Goal: Task Accomplishment & Management: Complete application form

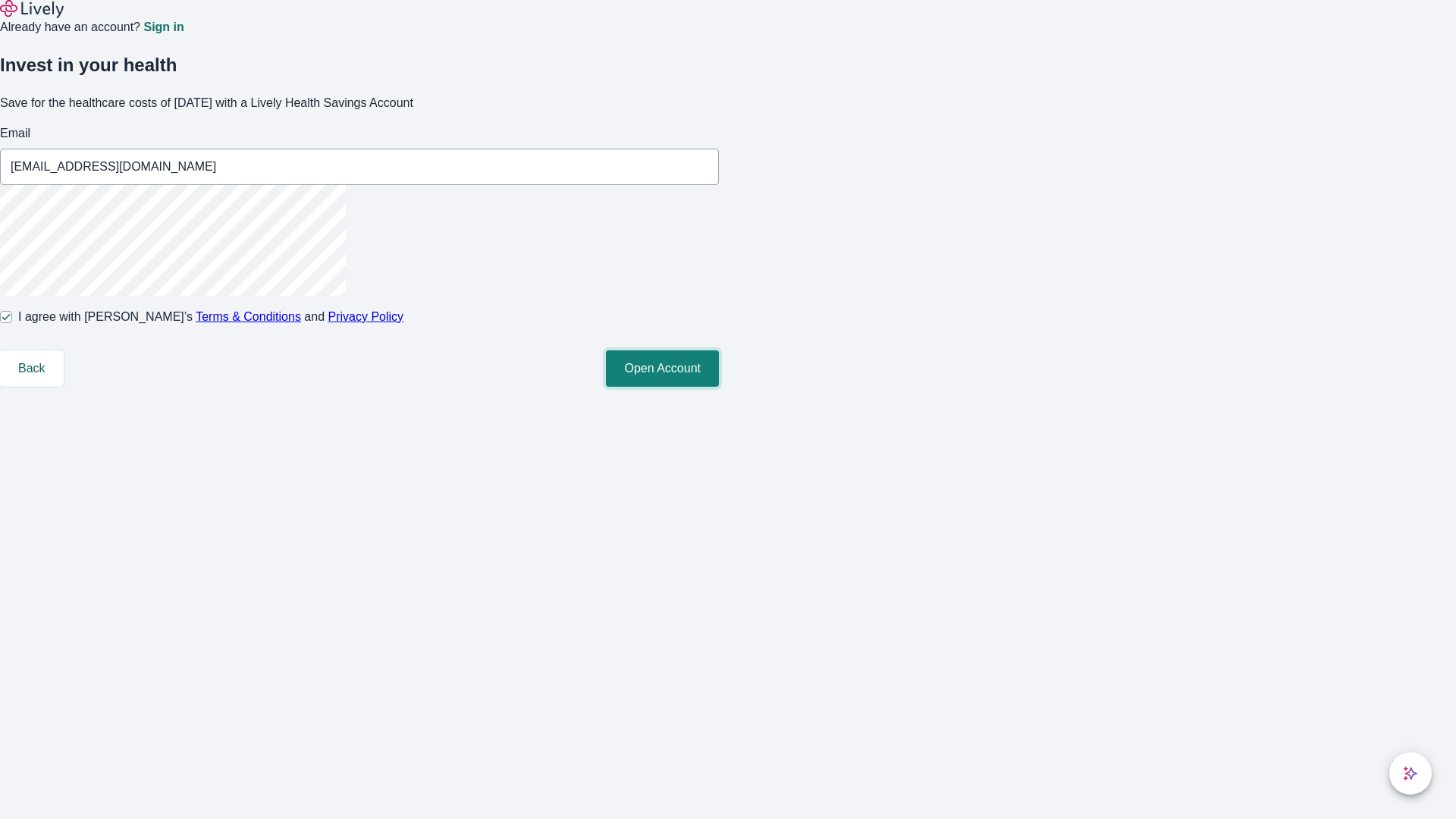
click at [719, 387] on button "Open Account" at bounding box center [662, 368] width 113 height 36
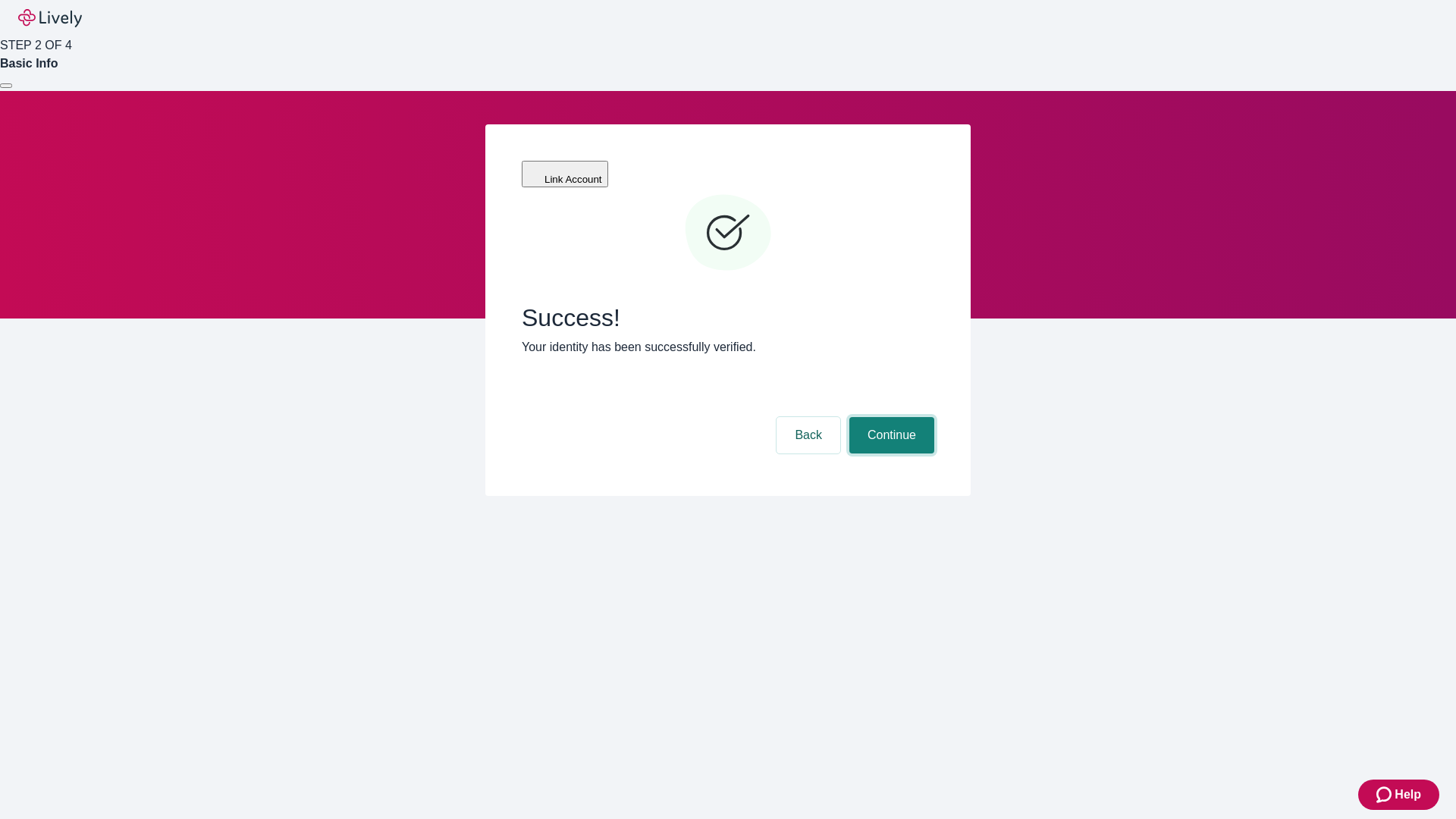
click at [889, 417] on button "Continue" at bounding box center [892, 435] width 85 height 36
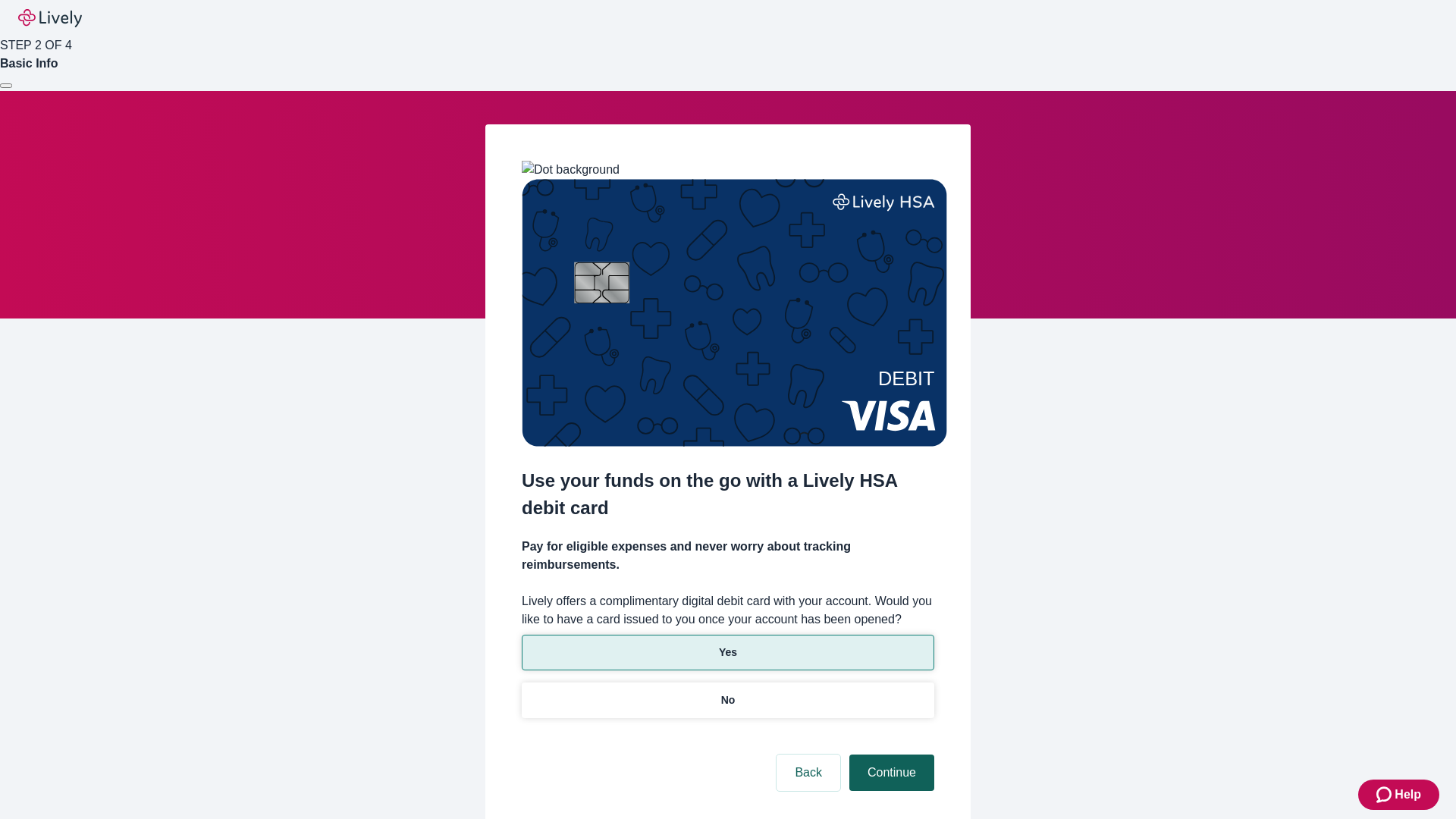
click at [727, 645] on p "Yes" at bounding box center [728, 653] width 18 height 16
click at [889, 755] on button "Continue" at bounding box center [892, 773] width 85 height 36
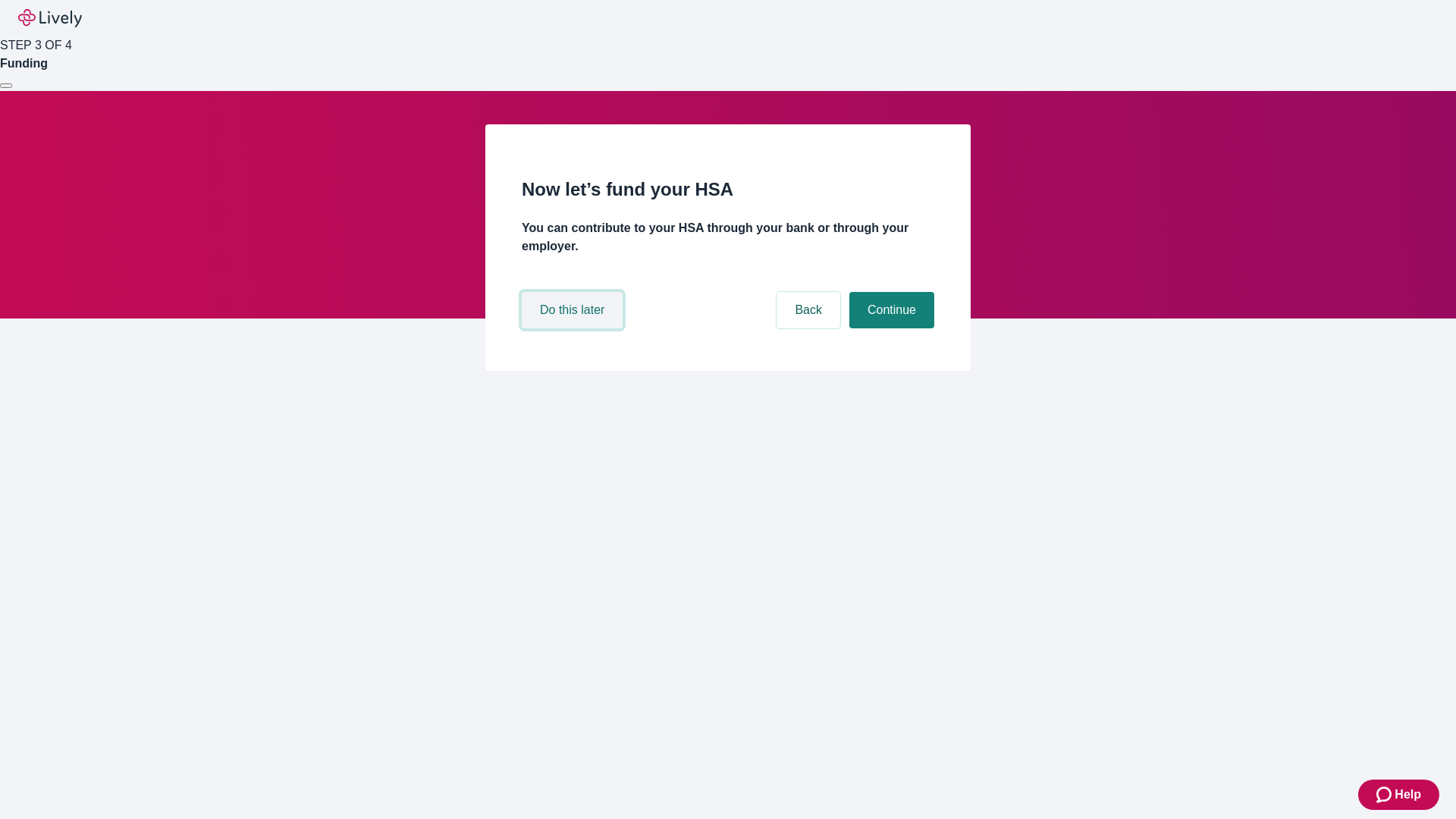
click at [574, 328] on button "Do this later" at bounding box center [572, 310] width 100 height 36
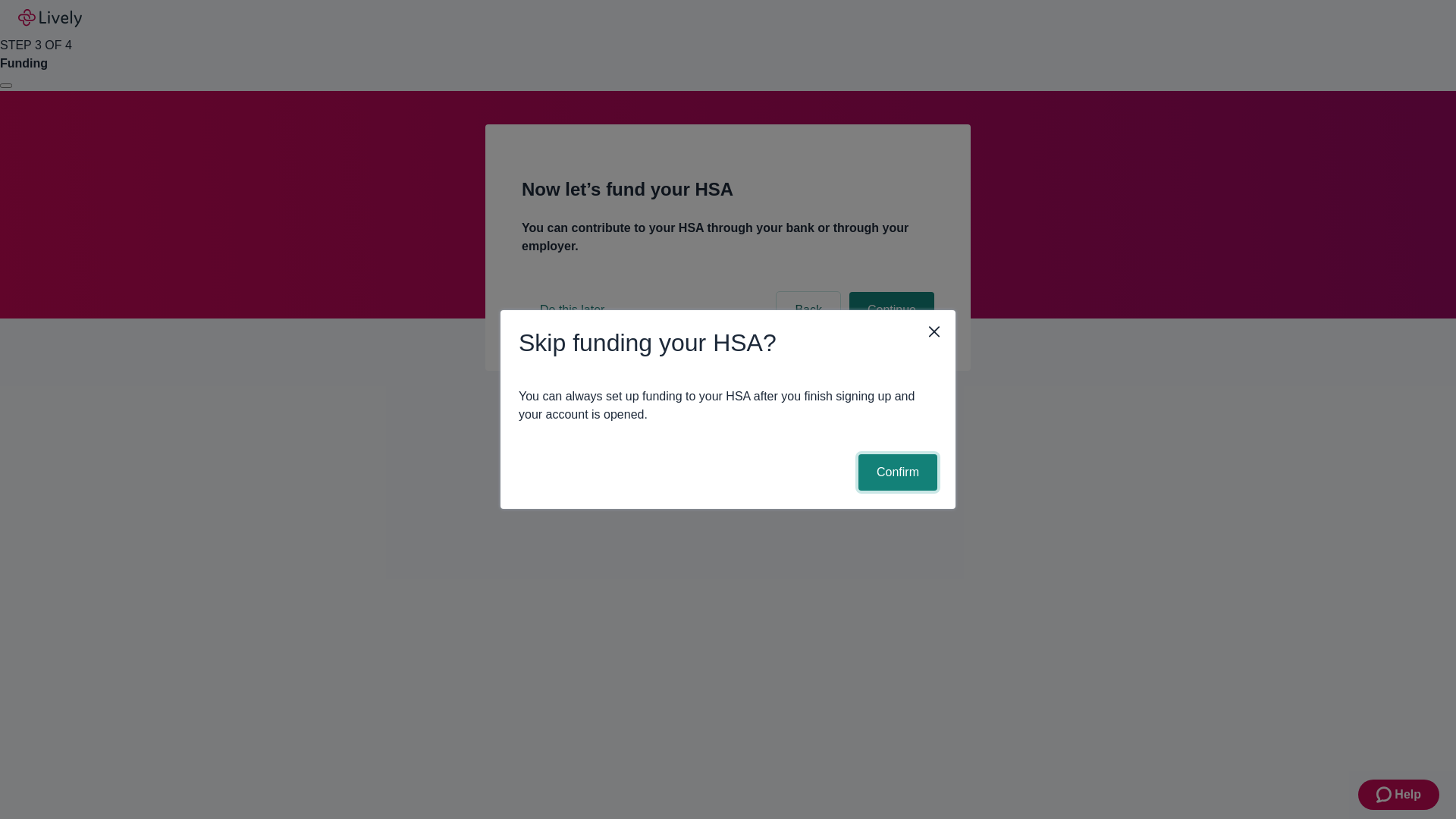
click at [896, 473] on button "Confirm" at bounding box center [897, 473] width 78 height 36
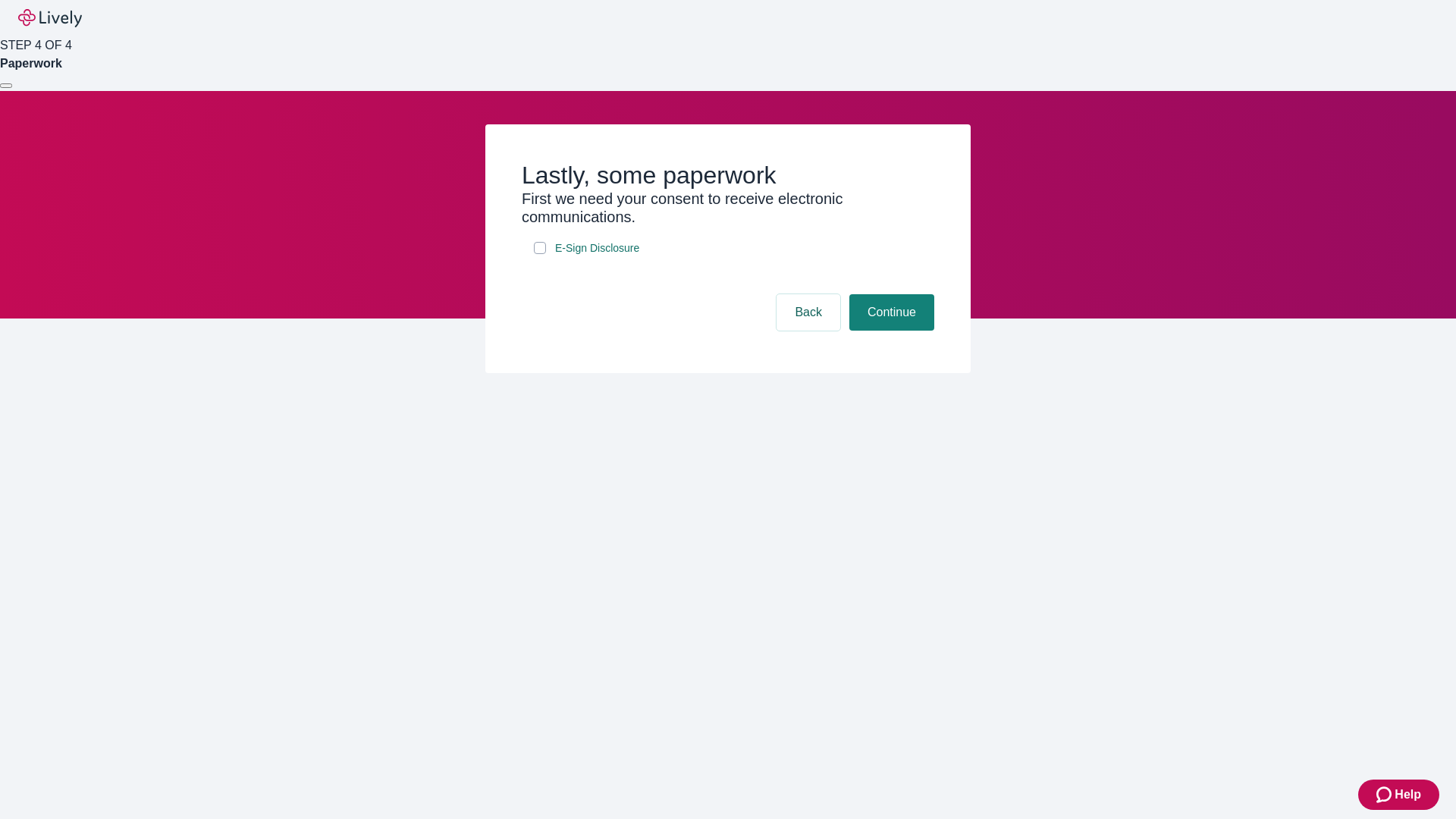
click at [540, 254] on input "E-Sign Disclosure" at bounding box center [539, 247] width 12 height 12
checkbox input "true"
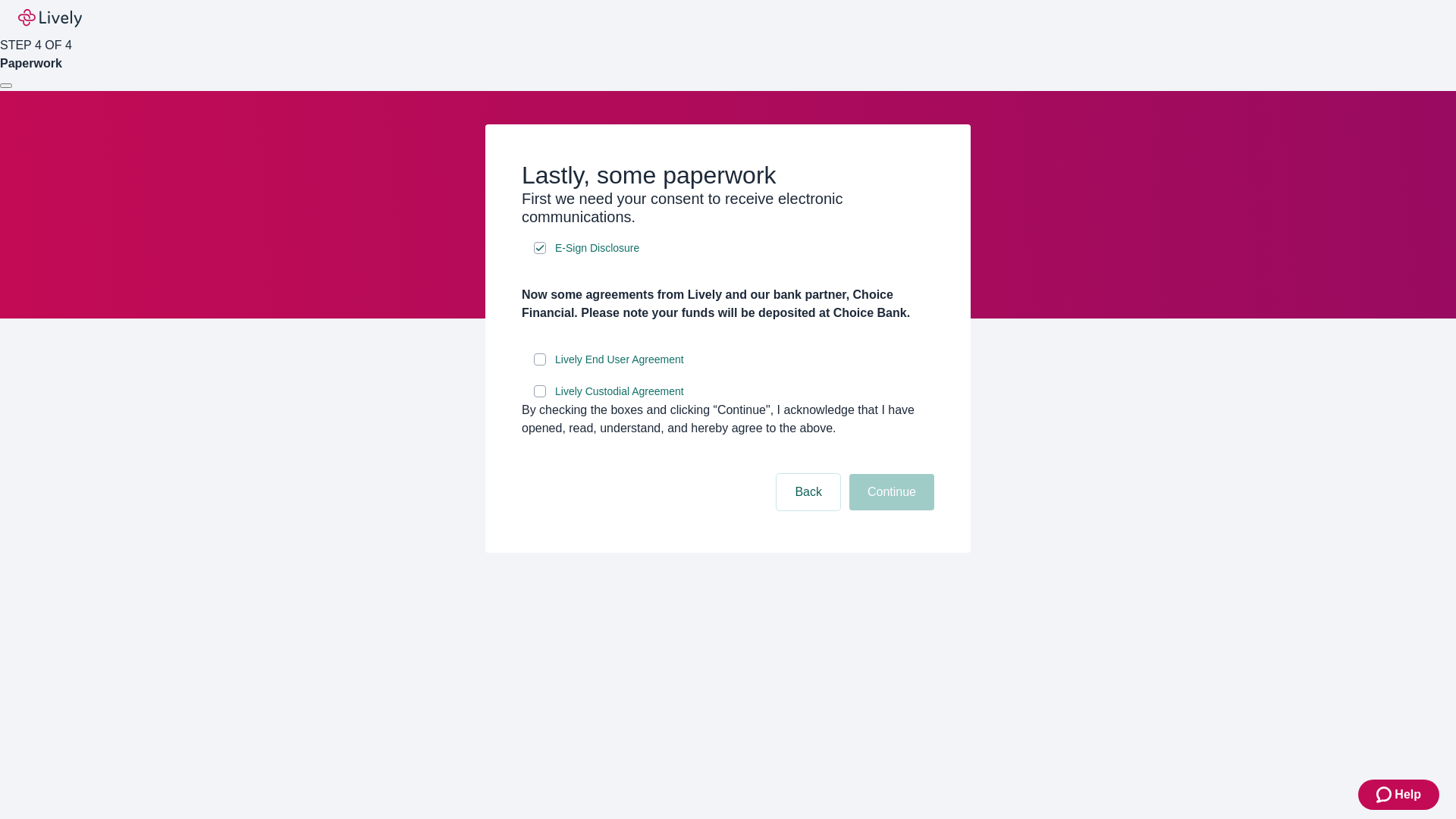
click at [540, 366] on input "Lively End User Agreement" at bounding box center [539, 359] width 12 height 12
checkbox input "true"
click at [540, 397] on input "Lively Custodial Agreement" at bounding box center [539, 391] width 12 height 12
checkbox input "true"
click at [889, 510] on button "Continue" at bounding box center [892, 492] width 85 height 36
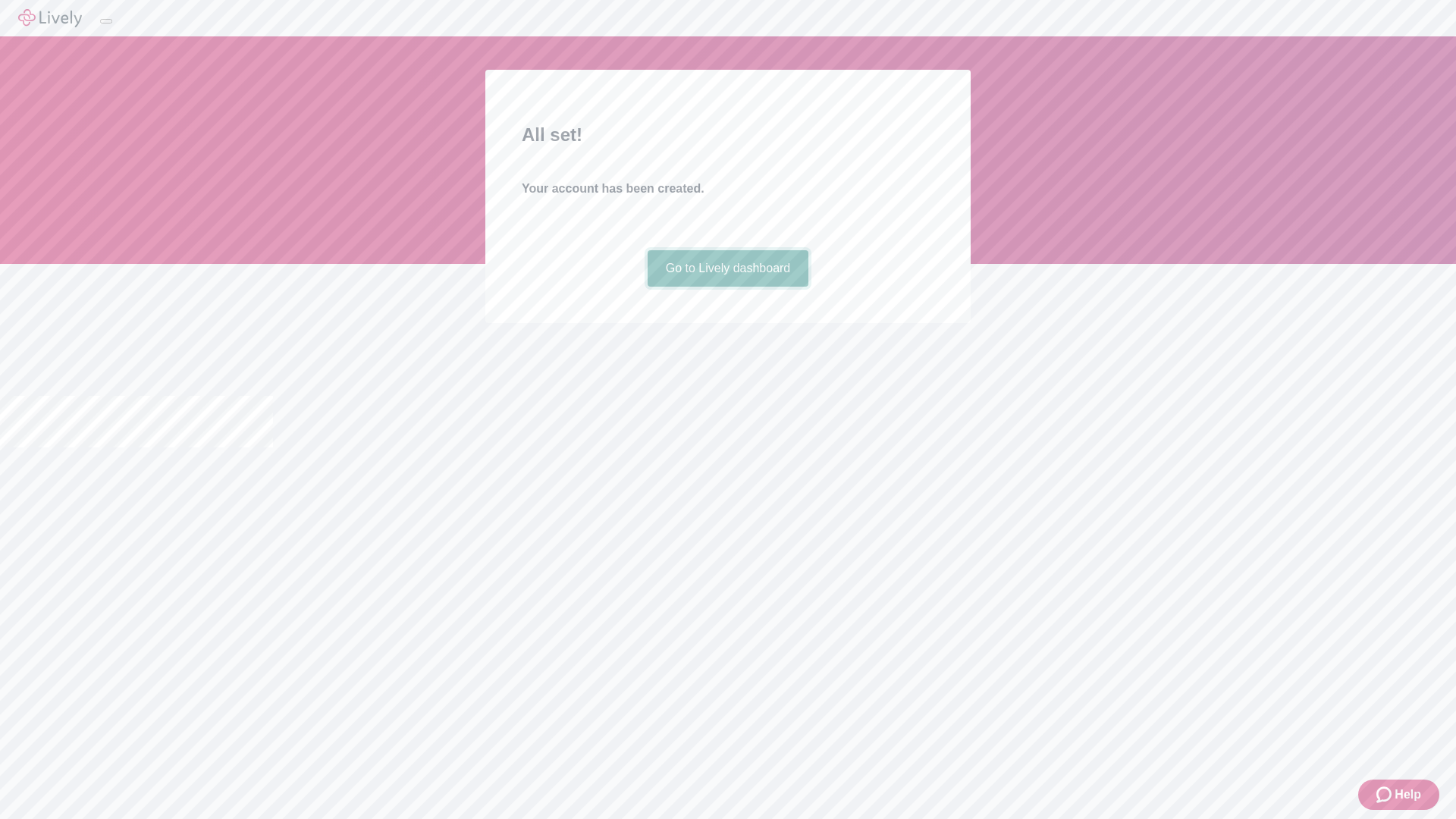
click at [727, 287] on link "Go to Lively dashboard" at bounding box center [728, 269] width 162 height 36
